Goal: Transaction & Acquisition: Purchase product/service

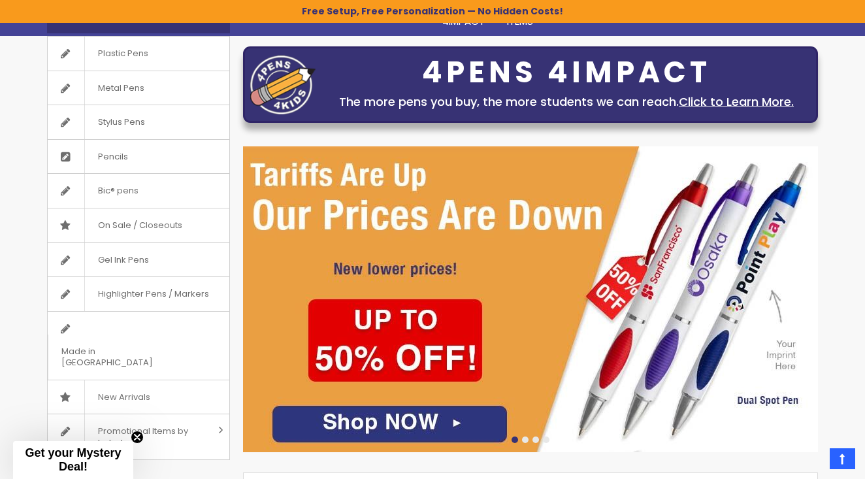
scroll to position [167, 0]
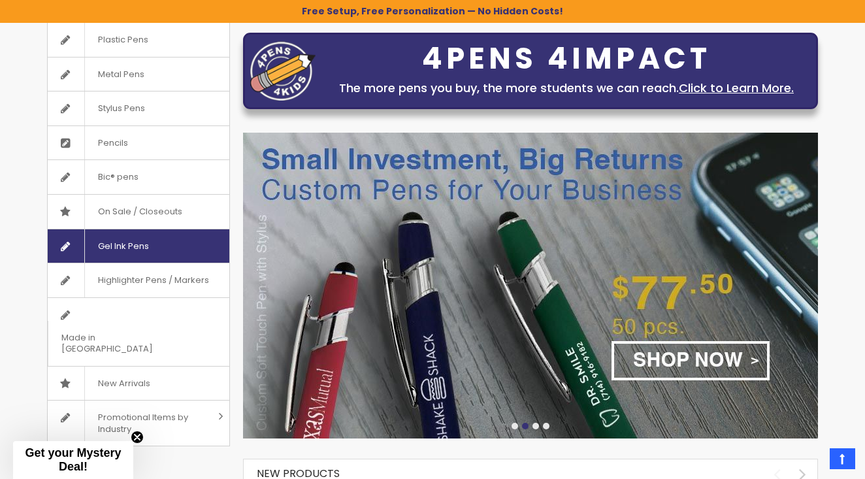
click at [131, 241] on span "Gel Ink Pens" at bounding box center [123, 246] width 78 height 34
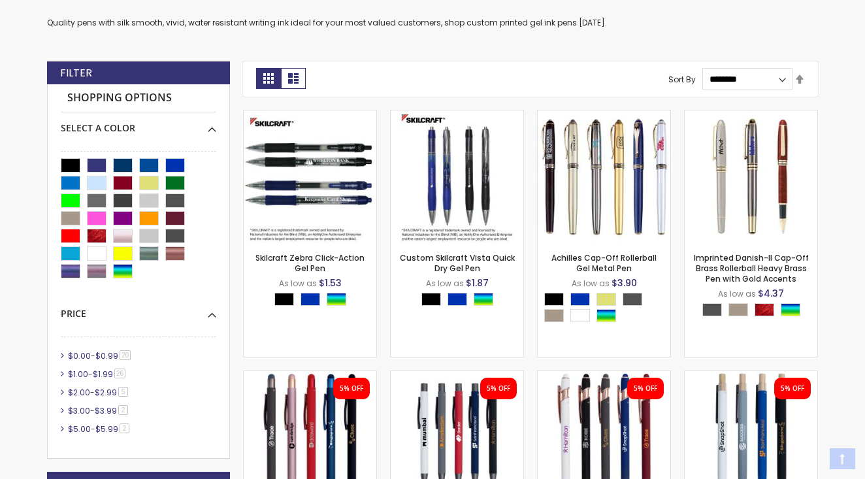
scroll to position [355, 0]
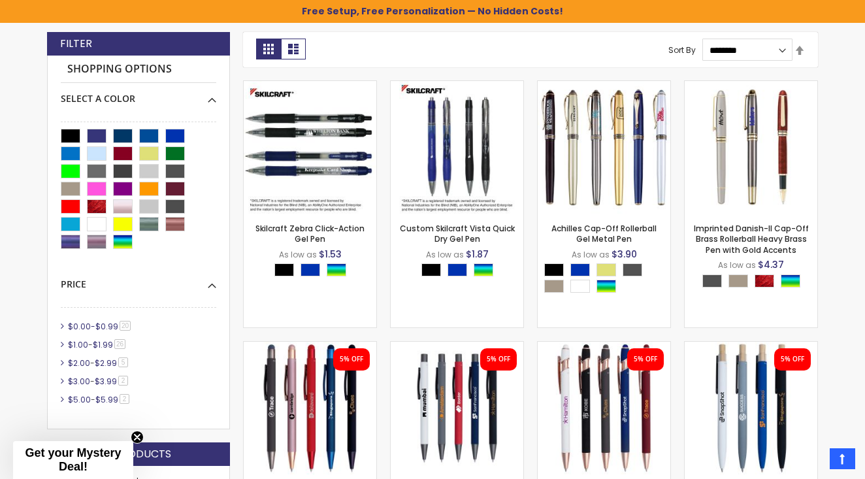
click at [101, 324] on span "$0.99" at bounding box center [106, 326] width 23 height 11
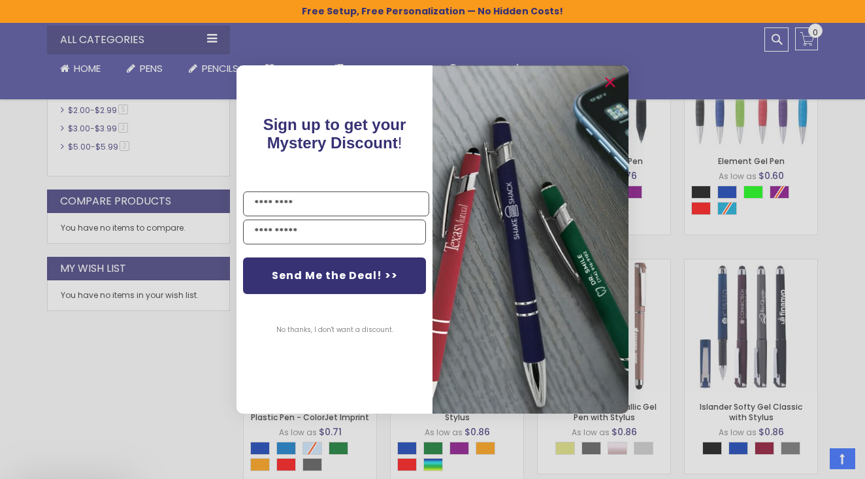
scroll to position [686, 0]
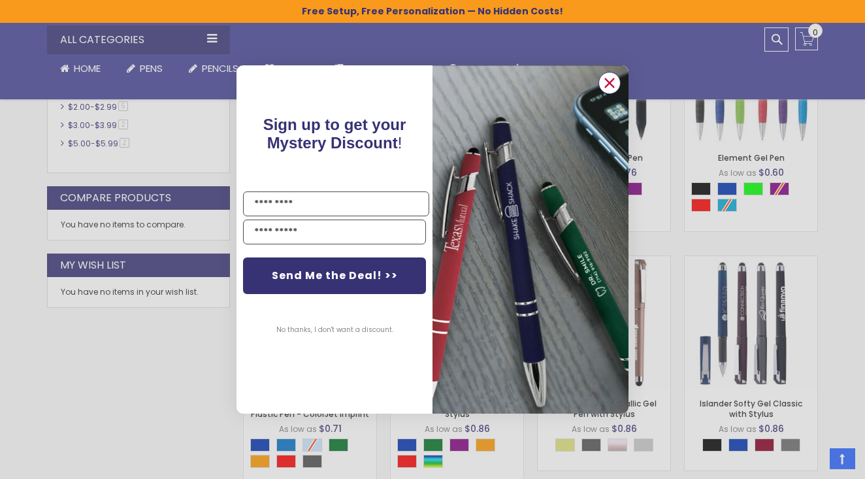
click at [612, 84] on circle "Close dialog" at bounding box center [610, 83] width 20 height 20
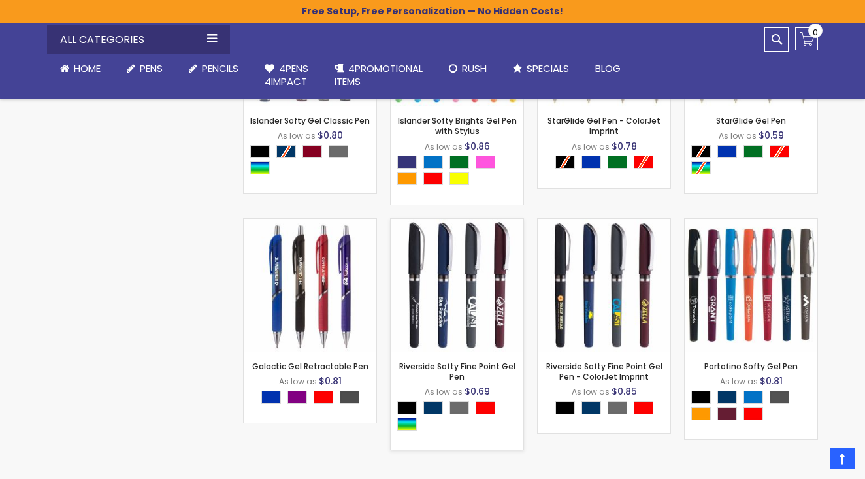
scroll to position [1218, 0]
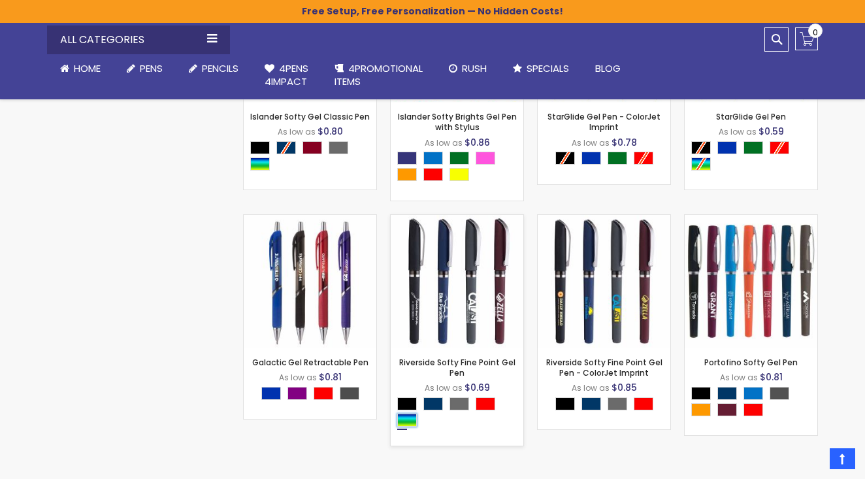
click at [411, 414] on div "Assorted" at bounding box center [407, 420] width 20 height 13
type input "****"
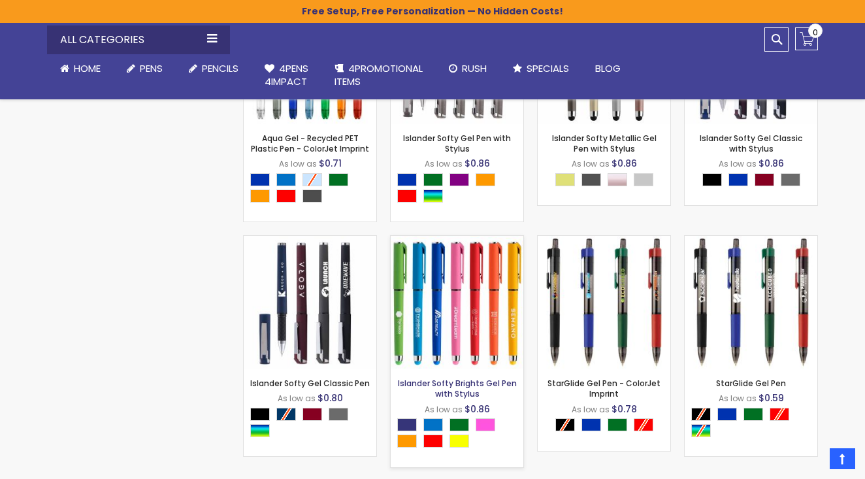
scroll to position [961, 0]
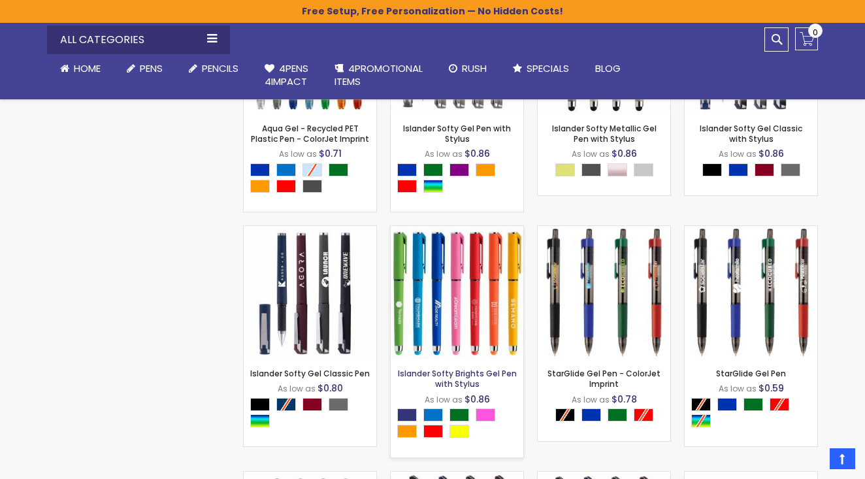
click at [476, 368] on link "Islander Softy Brights Gel Pen with Stylus" at bounding box center [457, 379] width 119 height 22
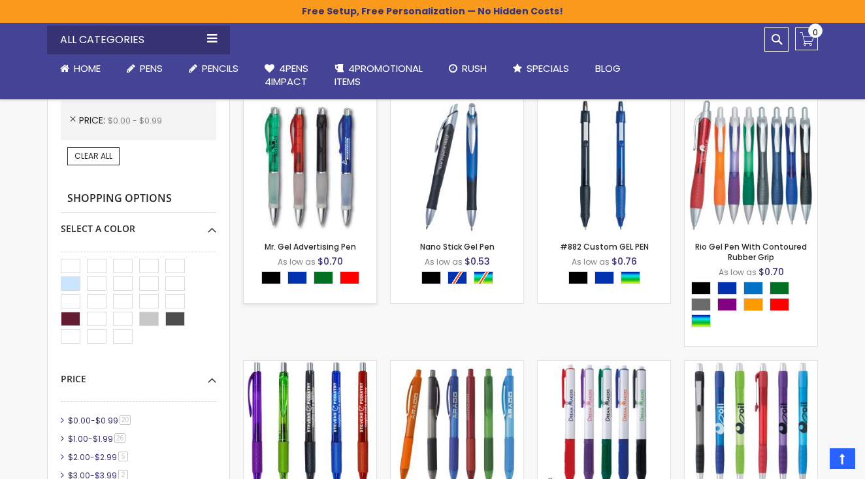
scroll to position [380, 0]
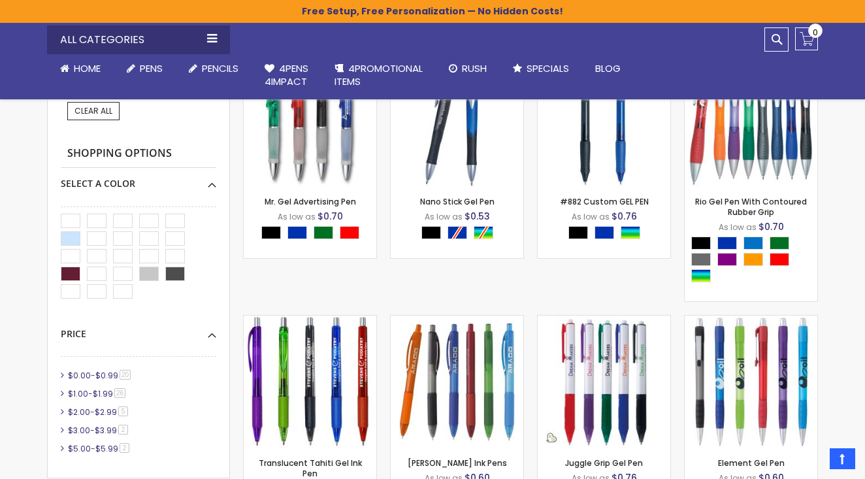
click at [84, 392] on span "$1.00" at bounding box center [78, 393] width 20 height 11
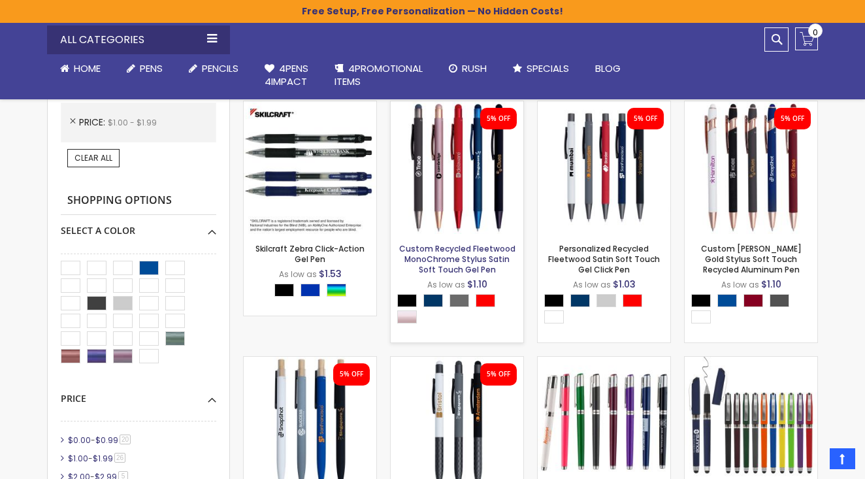
scroll to position [332, 0]
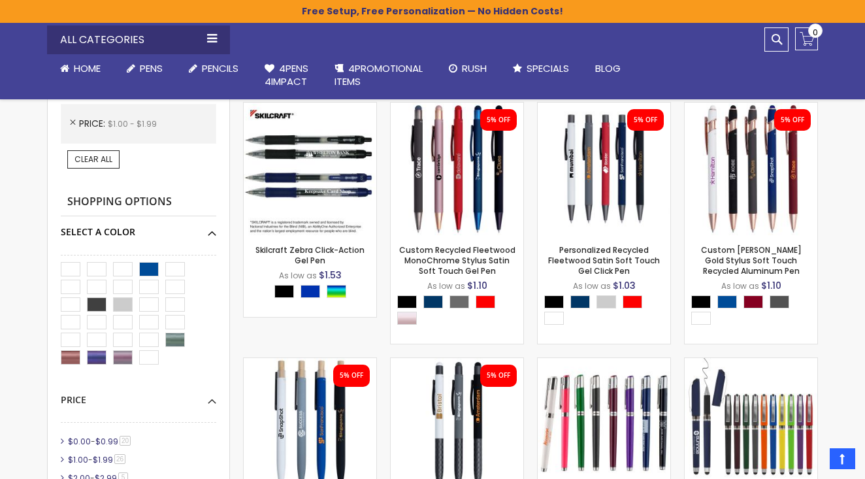
click at [212, 227] on div "Select A Color" at bounding box center [139, 227] width 156 height 22
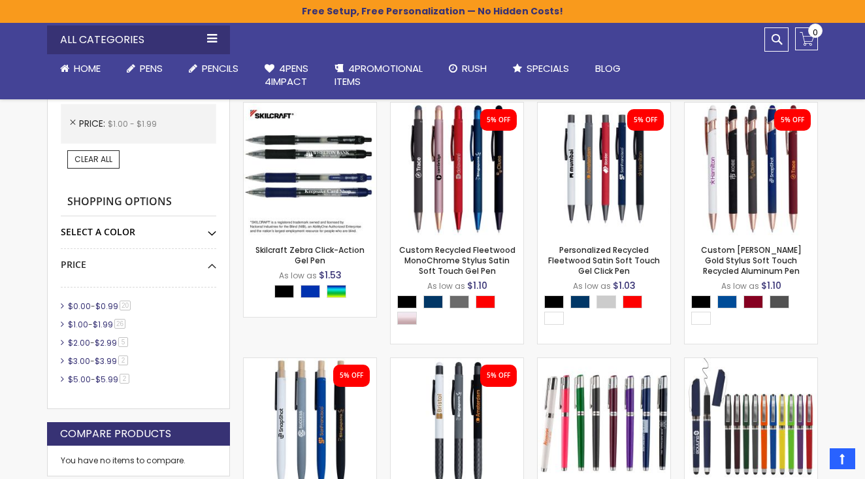
click at [212, 227] on div "Select A Color" at bounding box center [139, 227] width 156 height 22
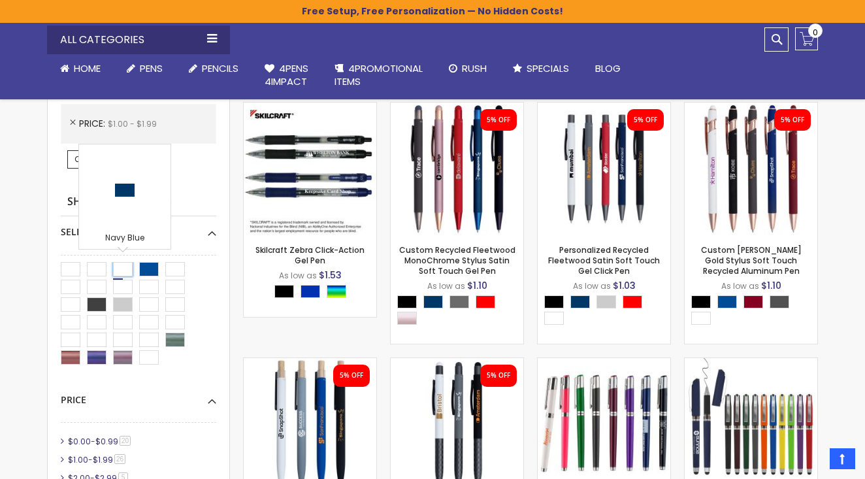
click at [124, 268] on div "Navy Blue" at bounding box center [123, 269] width 20 height 14
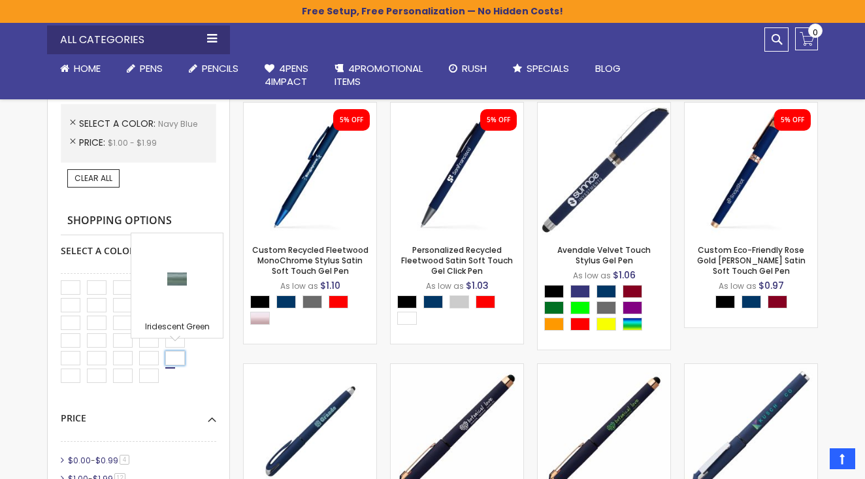
click at [170, 356] on div "Iridescent Green" at bounding box center [175, 358] width 20 height 14
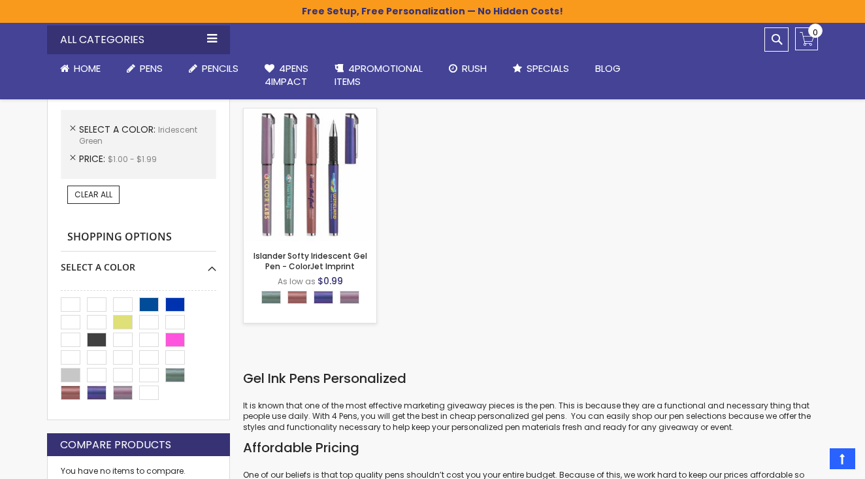
scroll to position [345, 0]
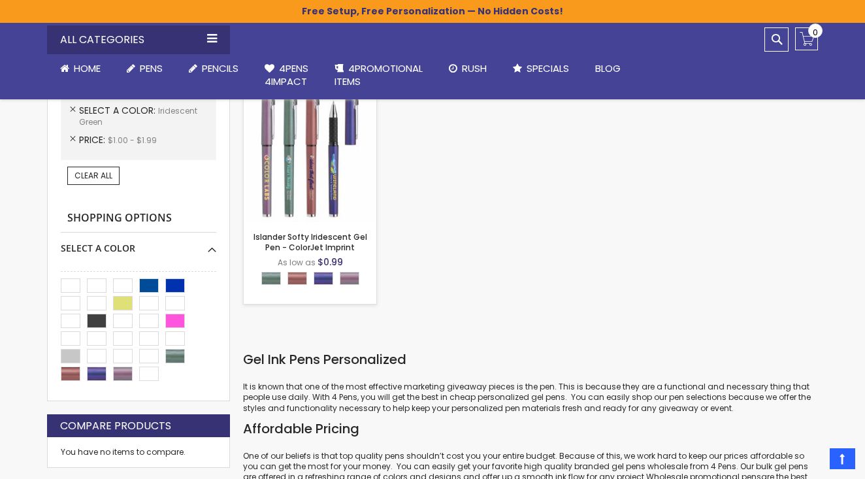
click at [290, 177] on img at bounding box center [310, 156] width 133 height 133
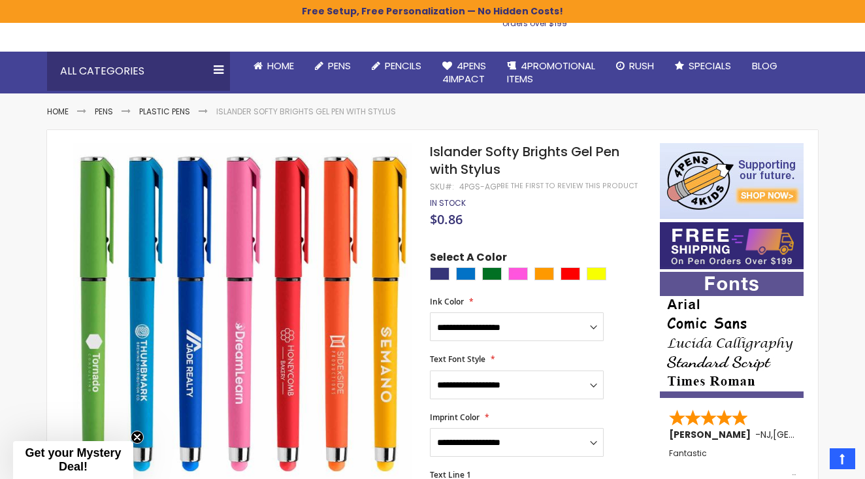
scroll to position [95, 0]
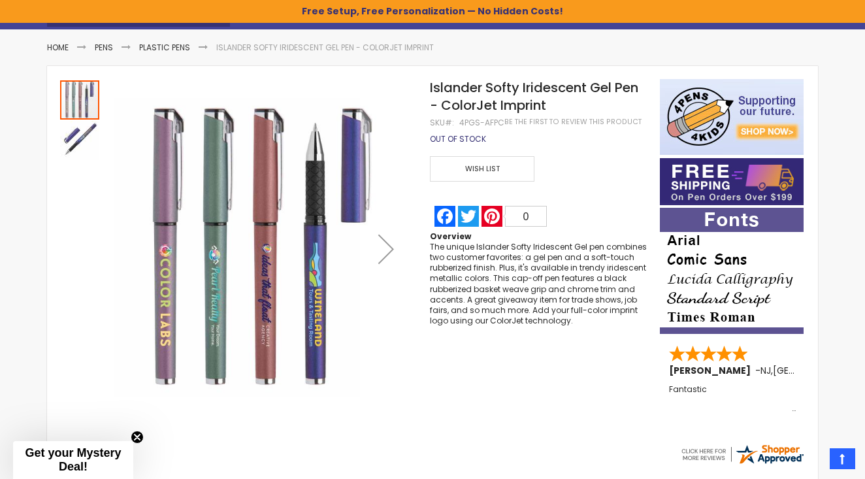
scroll to position [159, 0]
